Goal: Task Accomplishment & Management: Use online tool/utility

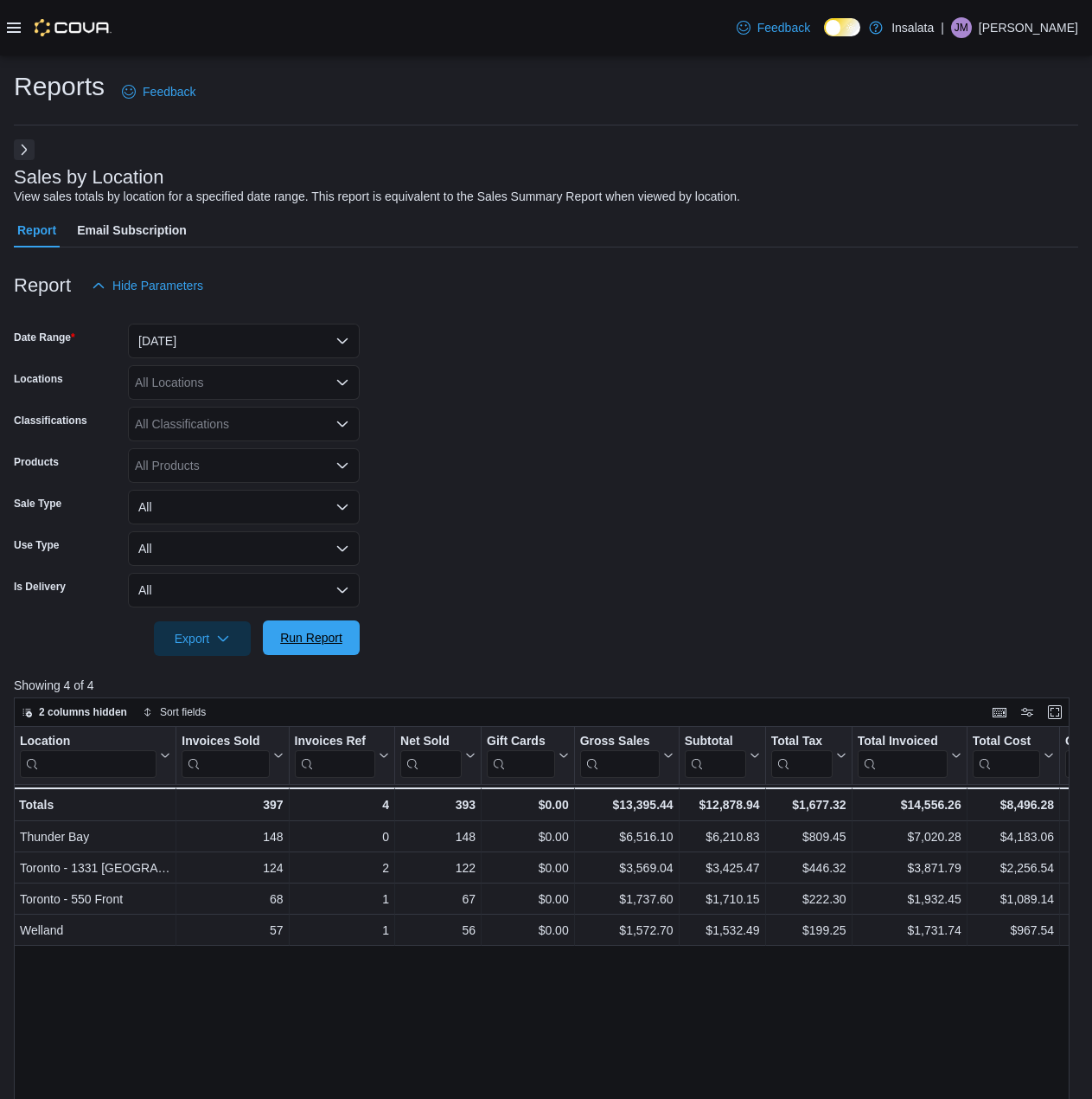
scroll to position [0, 87]
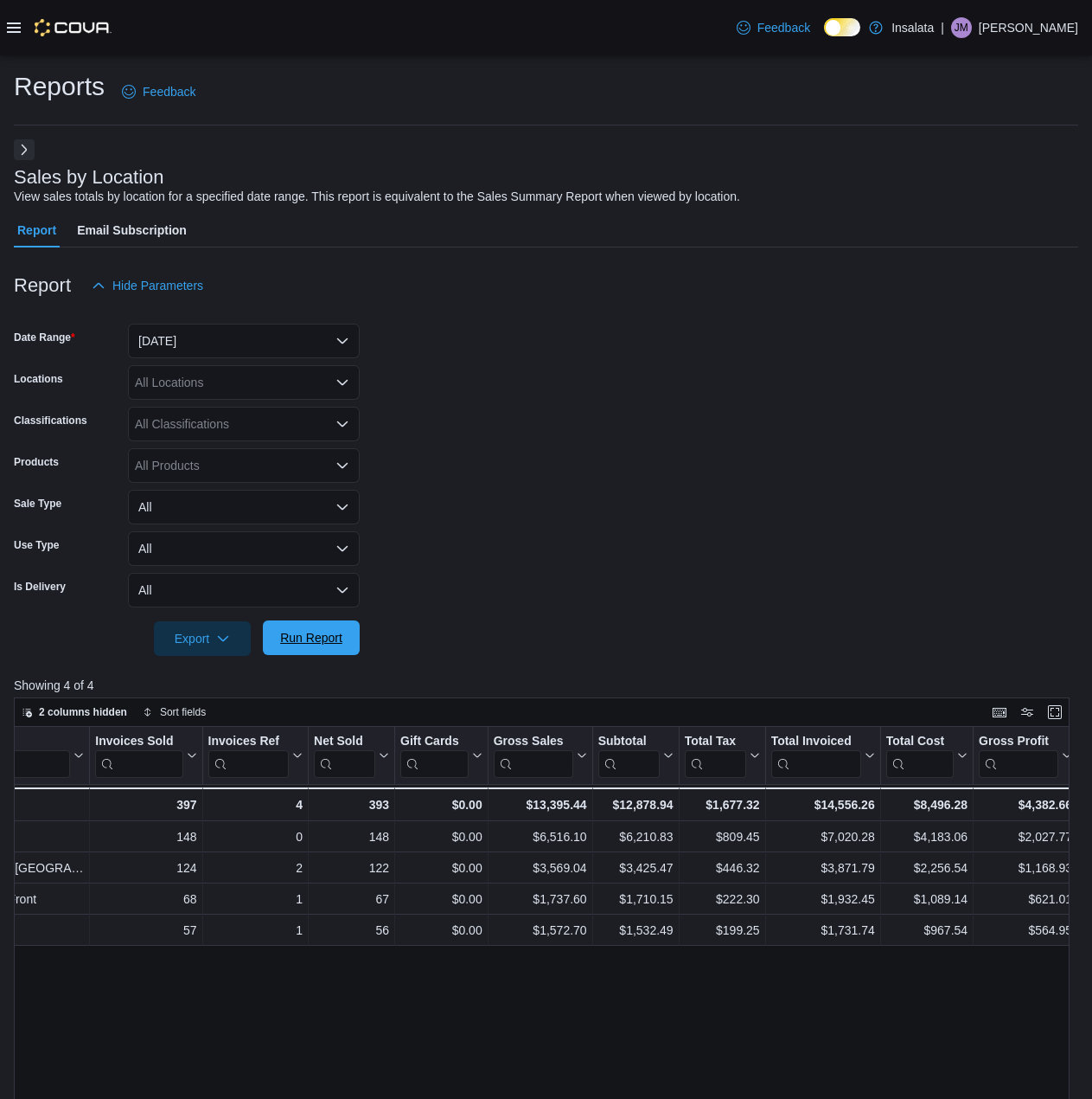
click at [309, 632] on span "Run Report" at bounding box center [311, 638] width 62 height 18
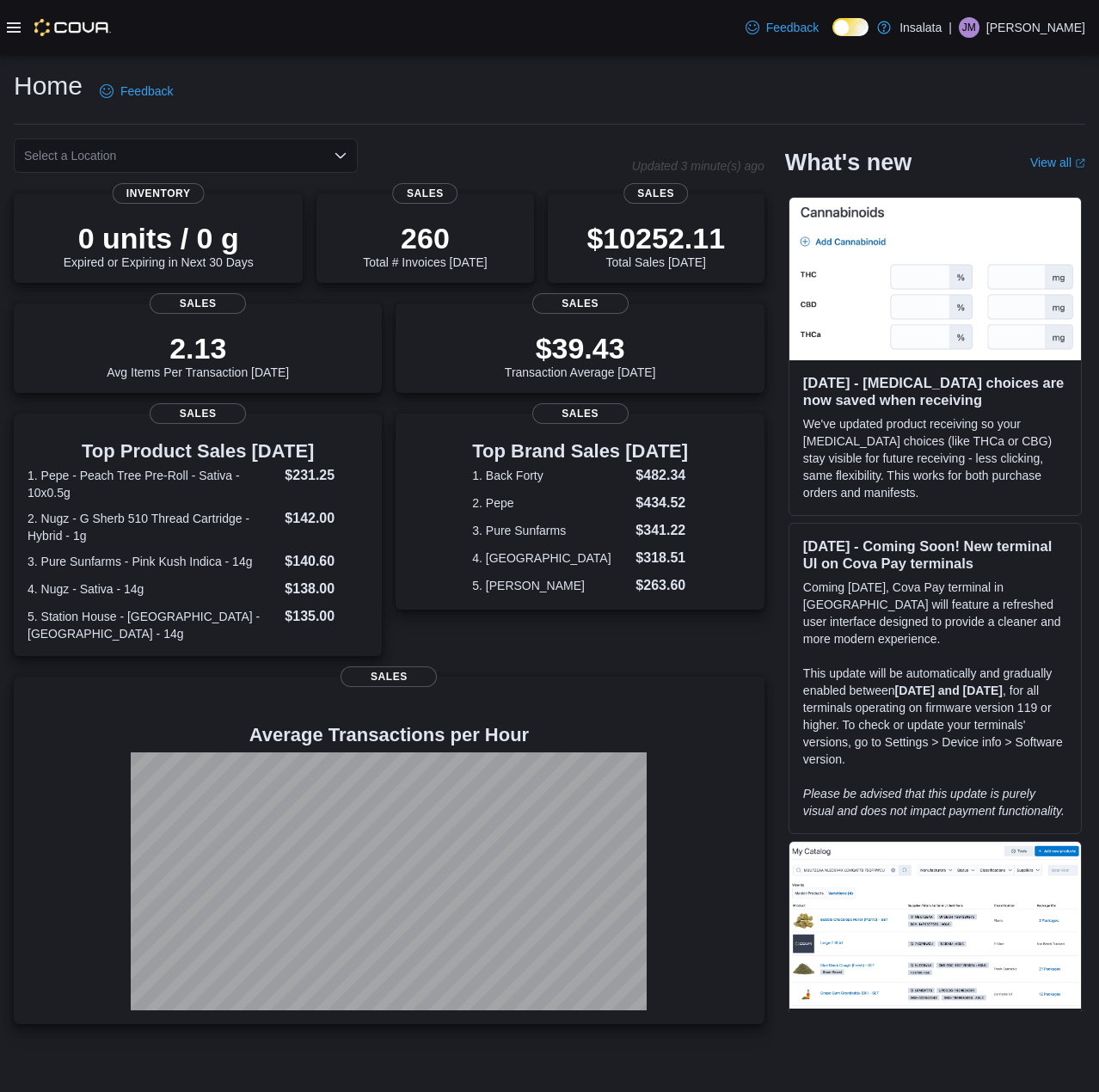
click at [15, 32] on icon at bounding box center [14, 27] width 14 height 14
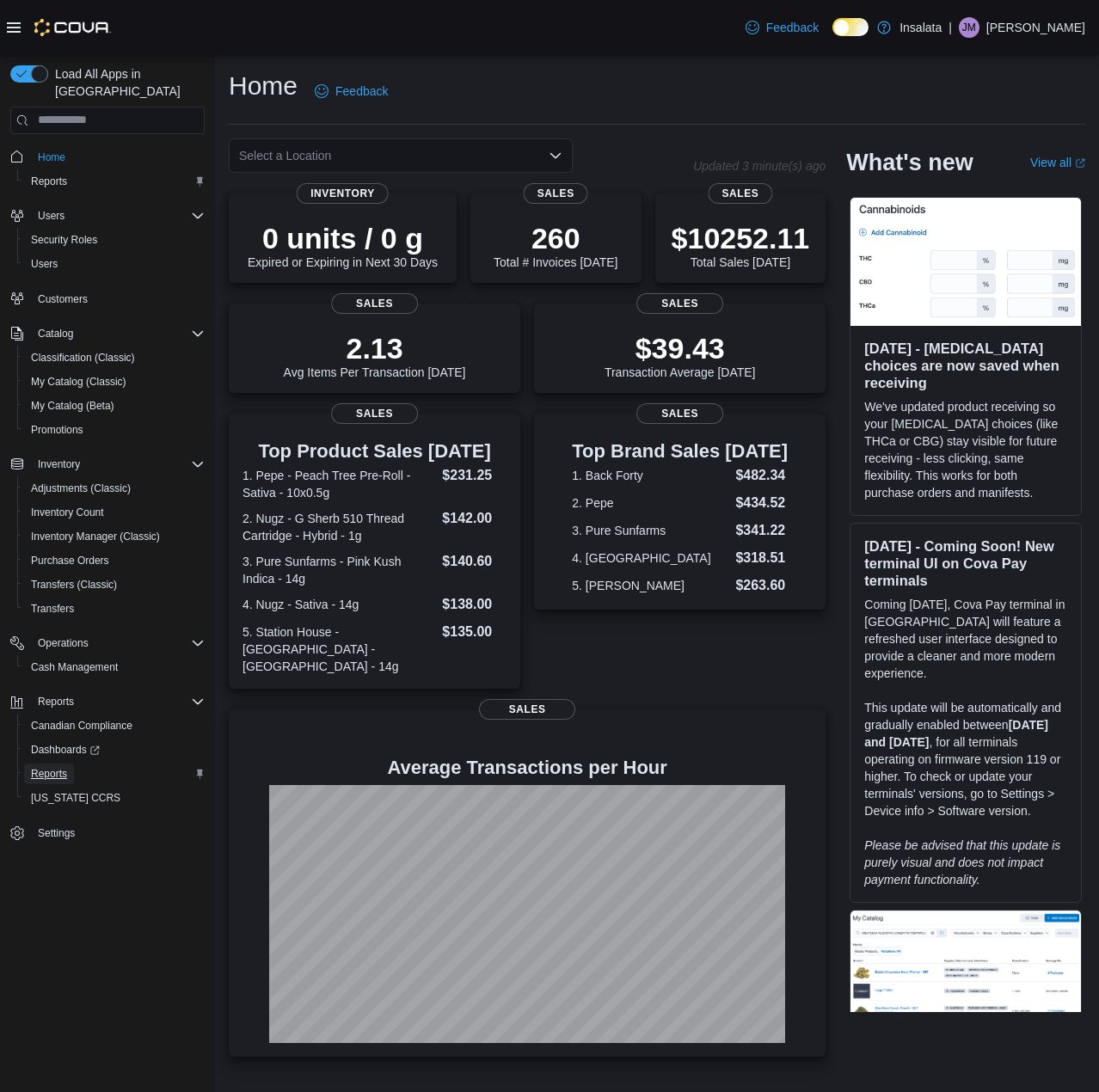
click at [60, 763] on span "Reports" at bounding box center [49, 773] width 36 height 21
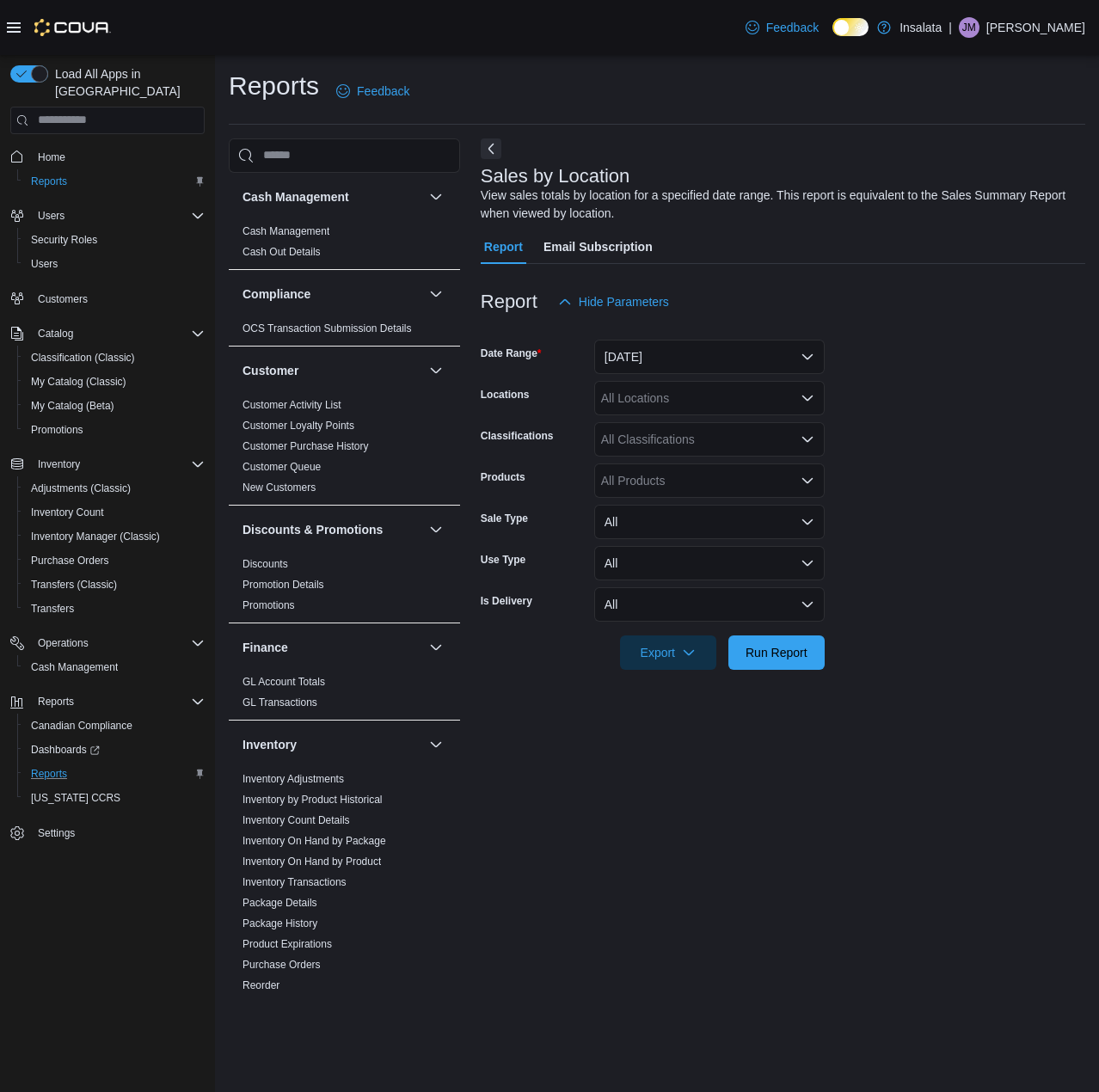
click at [482, 155] on button "Next" at bounding box center [490, 148] width 21 height 21
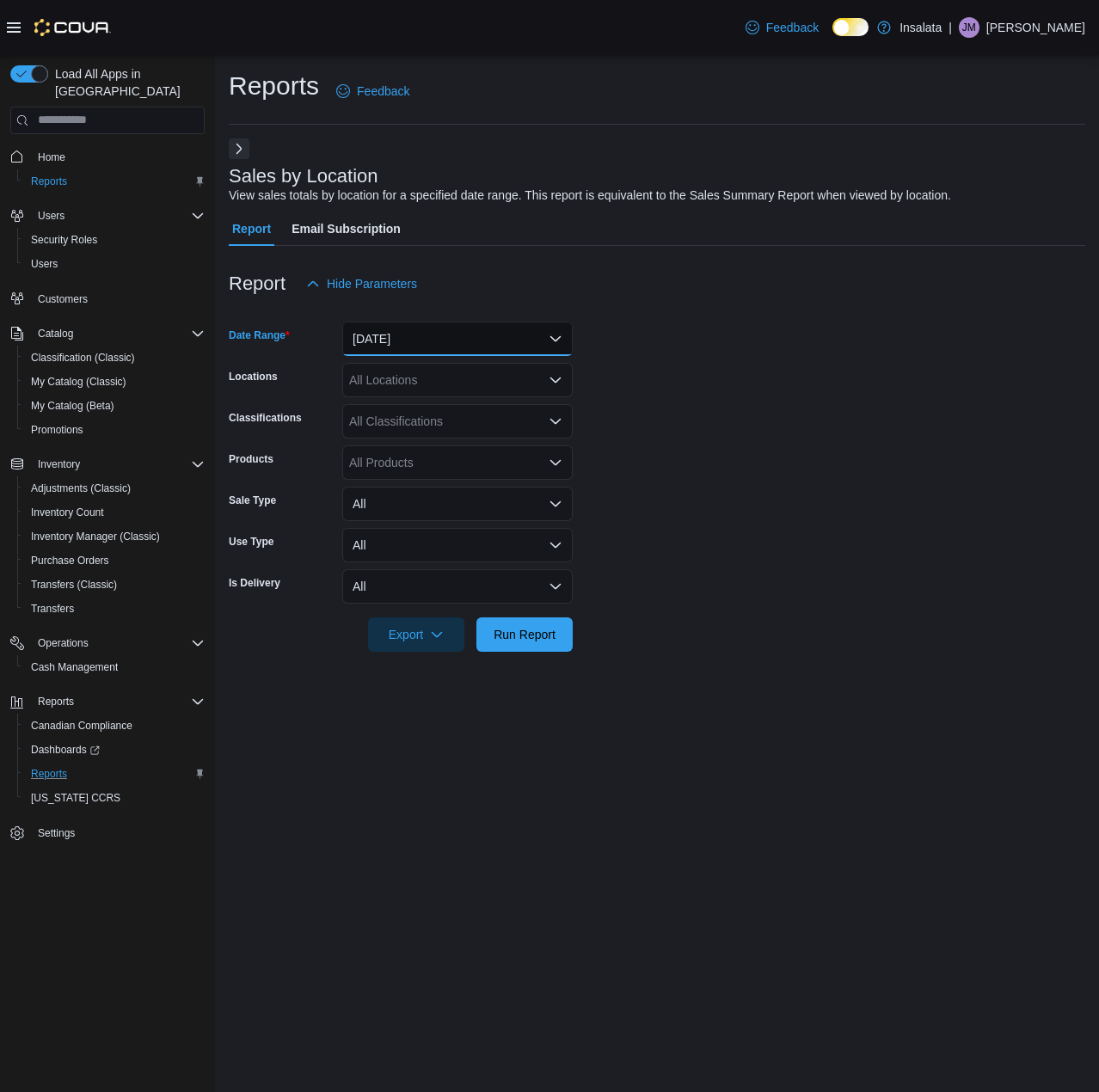
drag, startPoint x: 498, startPoint y: 344, endPoint x: 493, endPoint y: 353, distance: 10.3
click at [497, 344] on button "[DATE]" at bounding box center [457, 339] width 230 height 34
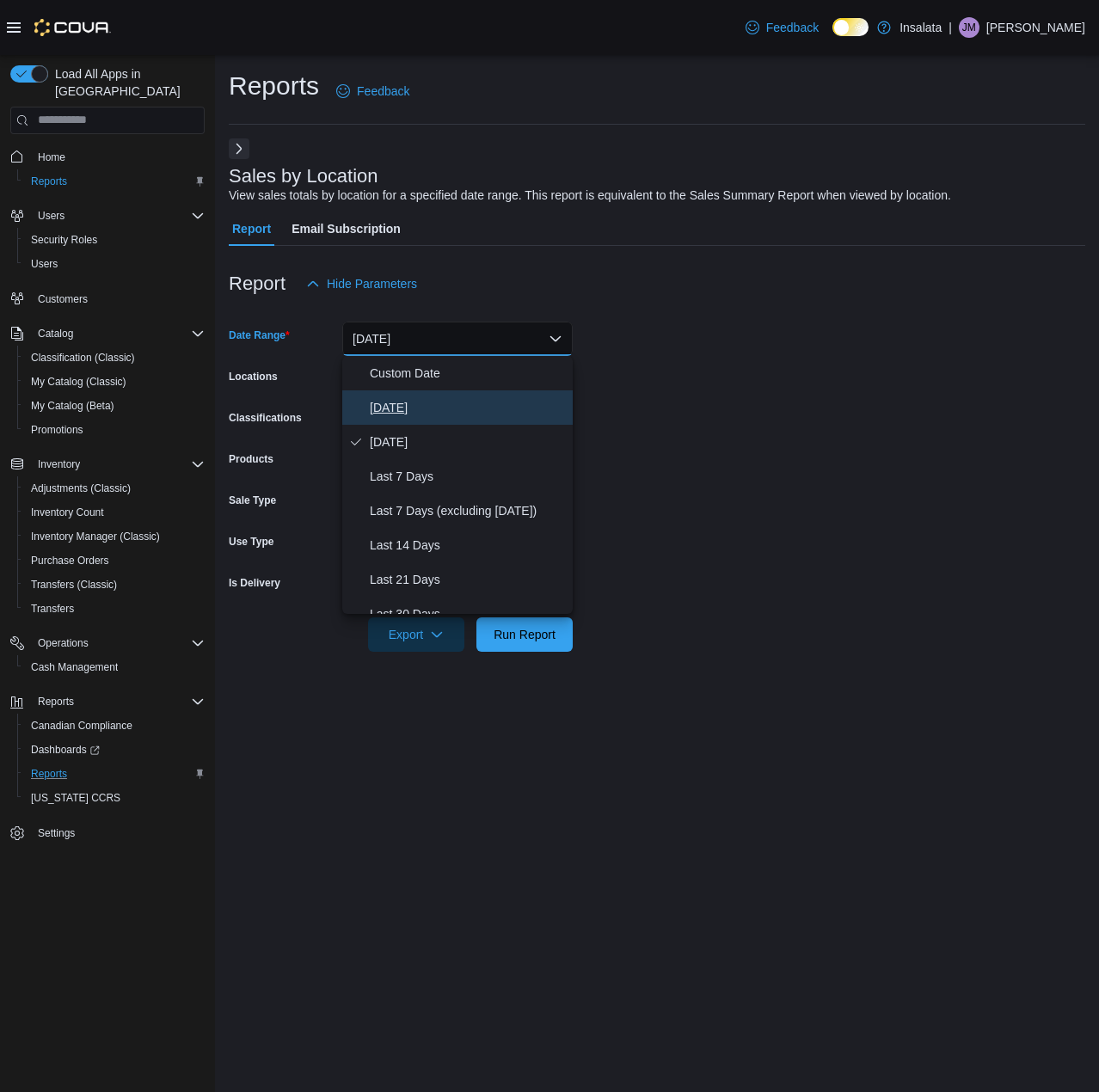
click at [436, 412] on span "[DATE]" at bounding box center [468, 407] width 196 height 21
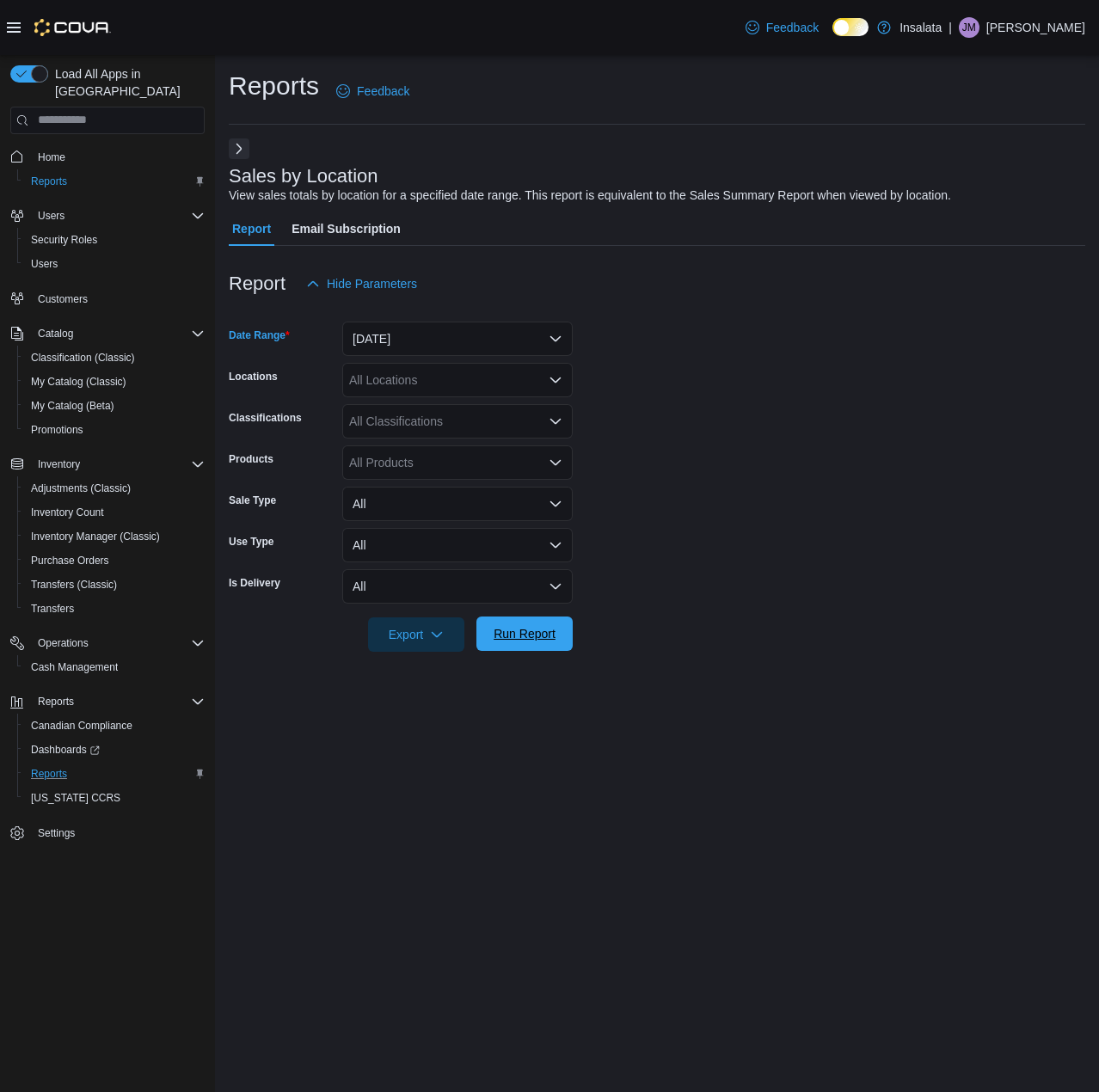
click at [525, 632] on span "Run Report" at bounding box center [524, 634] width 62 height 18
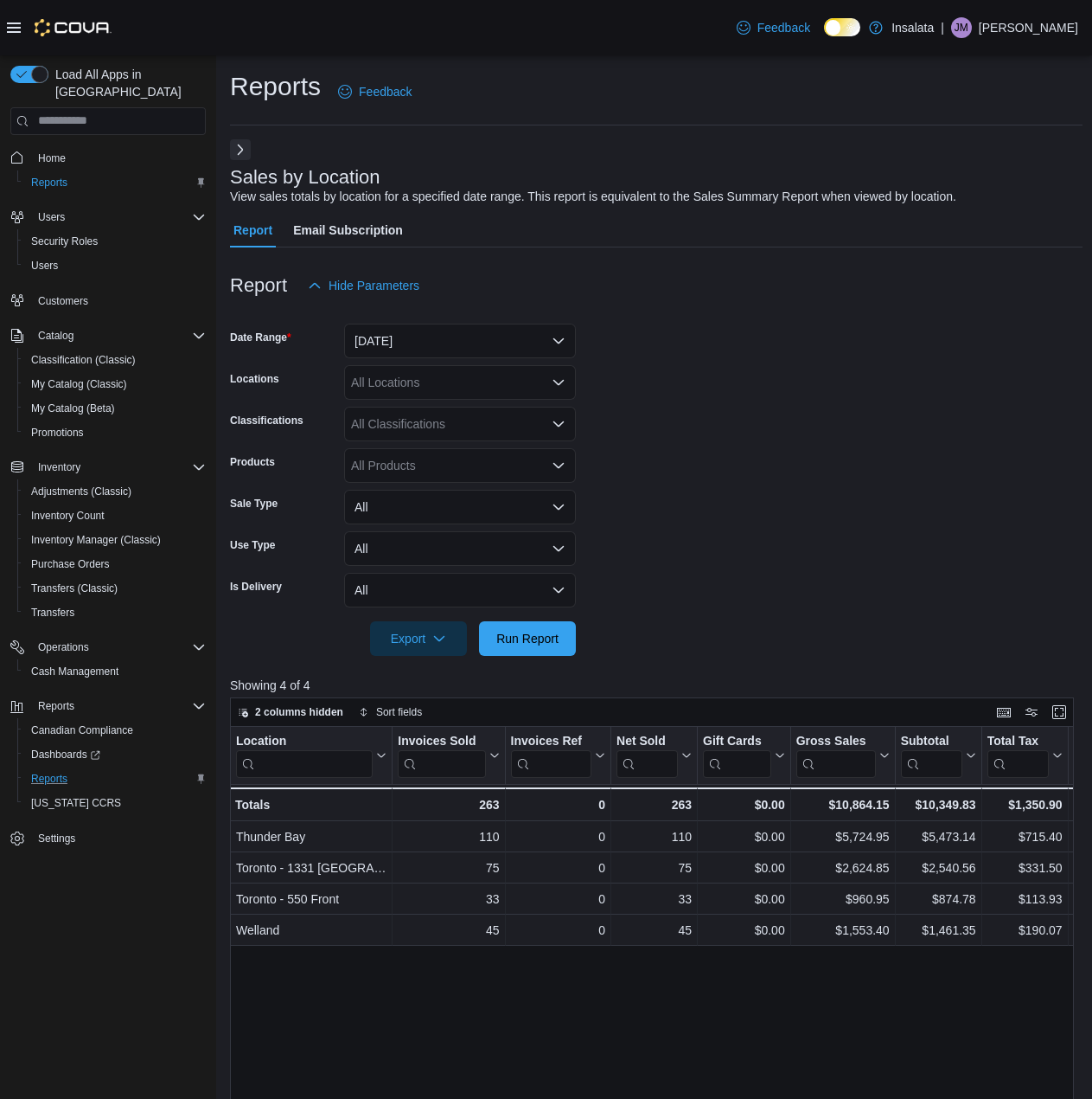
click at [10, 27] on icon at bounding box center [14, 28] width 14 height 11
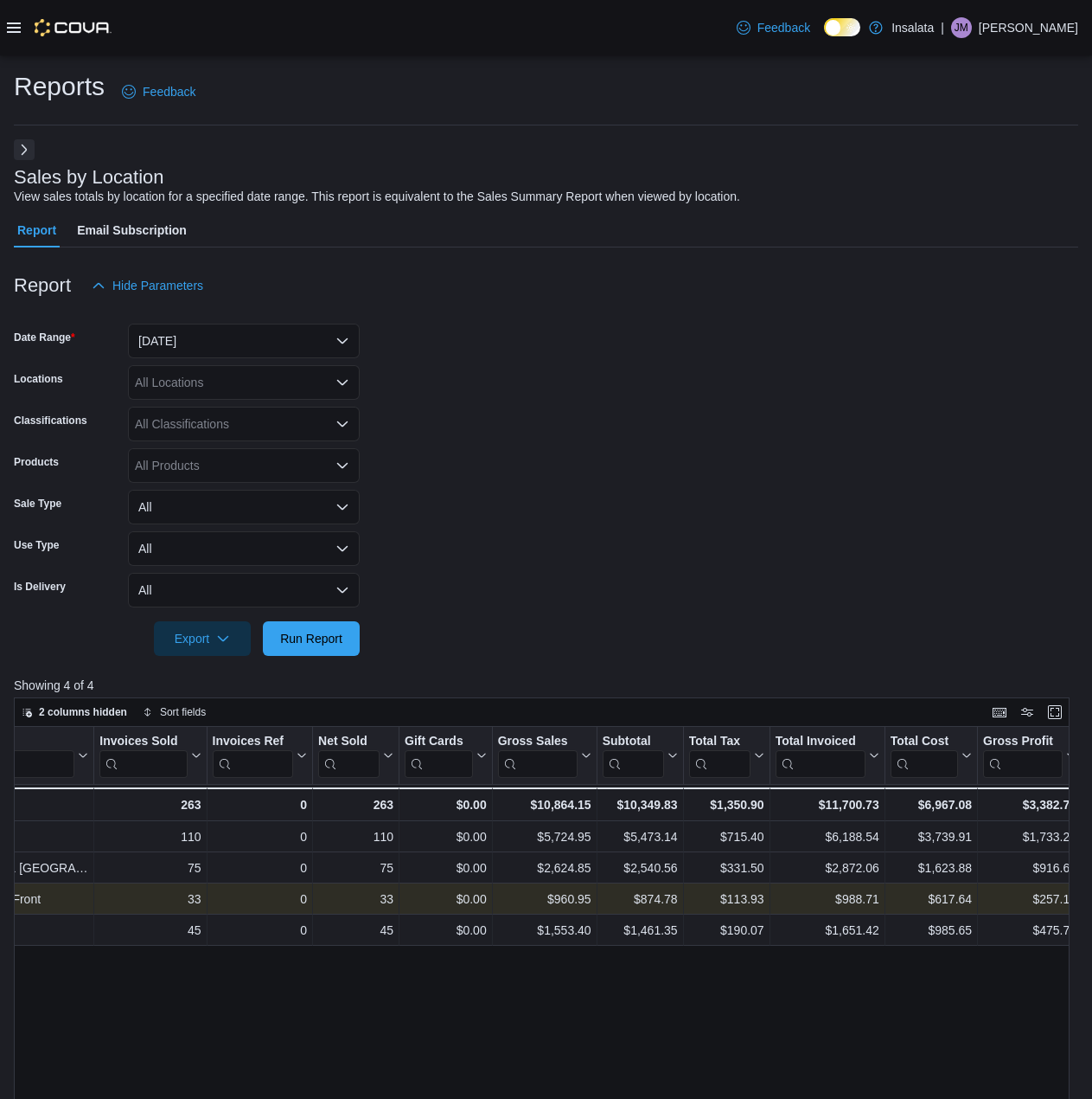
scroll to position [0, 87]
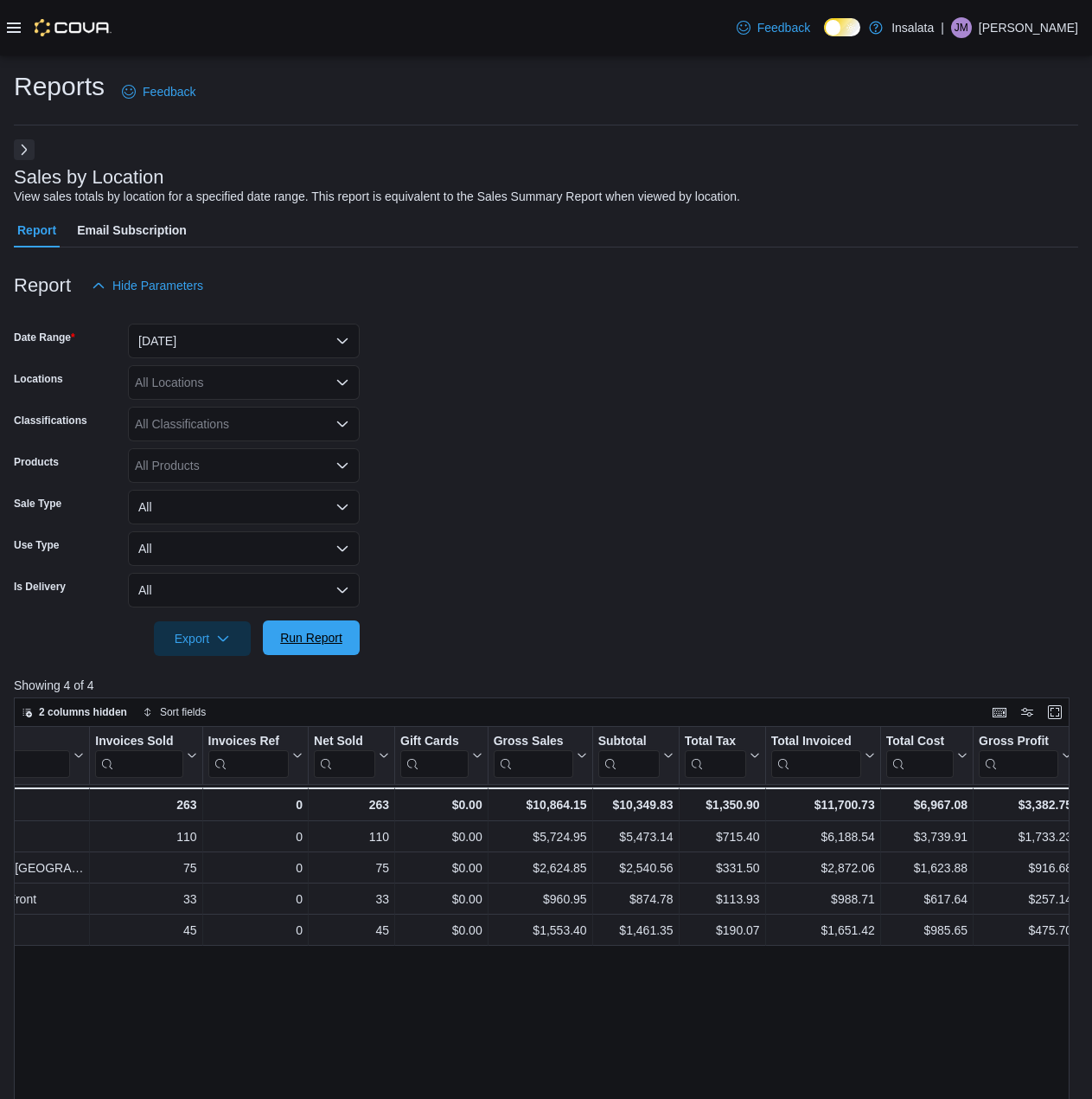
click at [310, 624] on span "Run Report" at bounding box center [311, 637] width 76 height 34
